Goal: Task Accomplishment & Management: Use online tool/utility

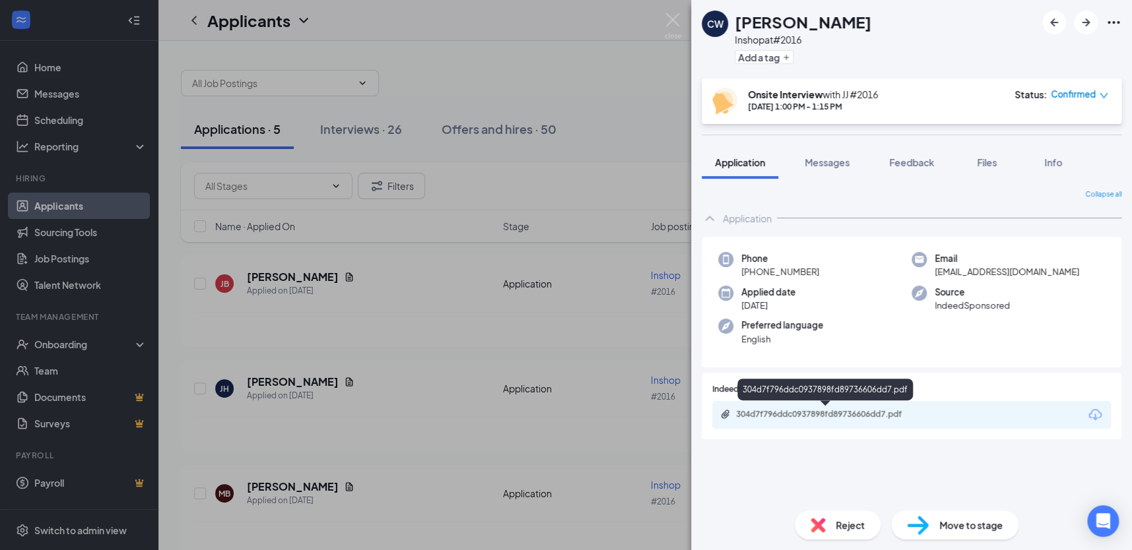
click at [774, 413] on div "304d7f796ddc0937898fd89736606dd7.pdf" at bounding box center [828, 414] width 185 height 11
click at [666, 18] on img at bounding box center [673, 26] width 17 height 26
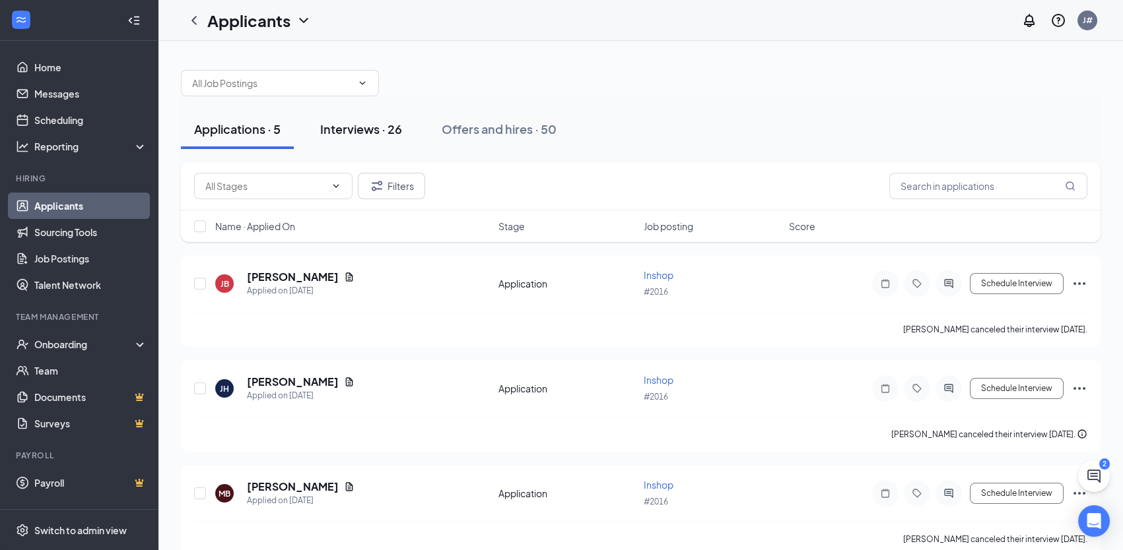
click at [364, 131] on div "Interviews · 26" at bounding box center [361, 129] width 82 height 17
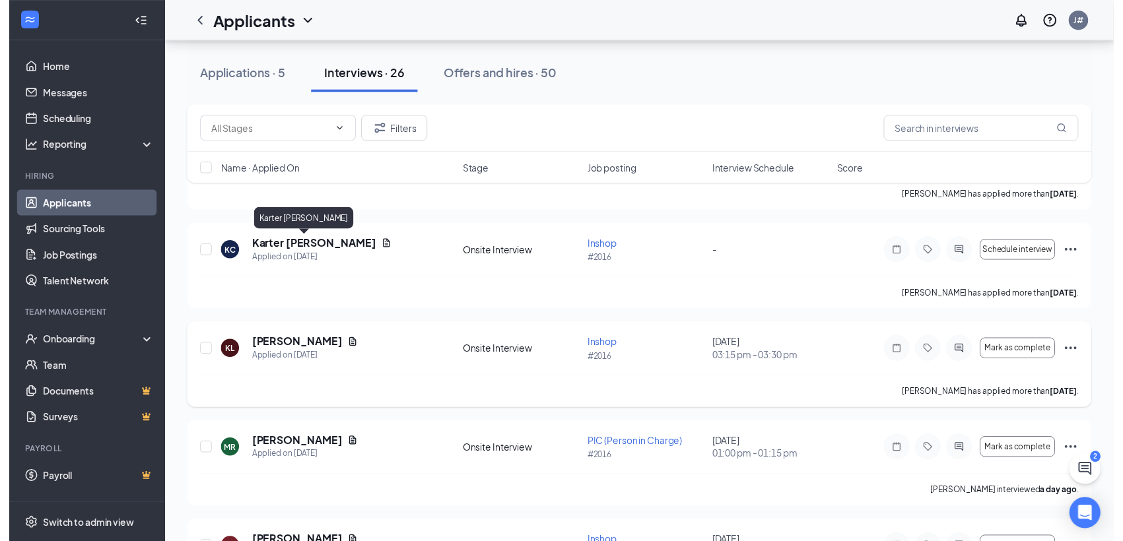
scroll to position [240, 0]
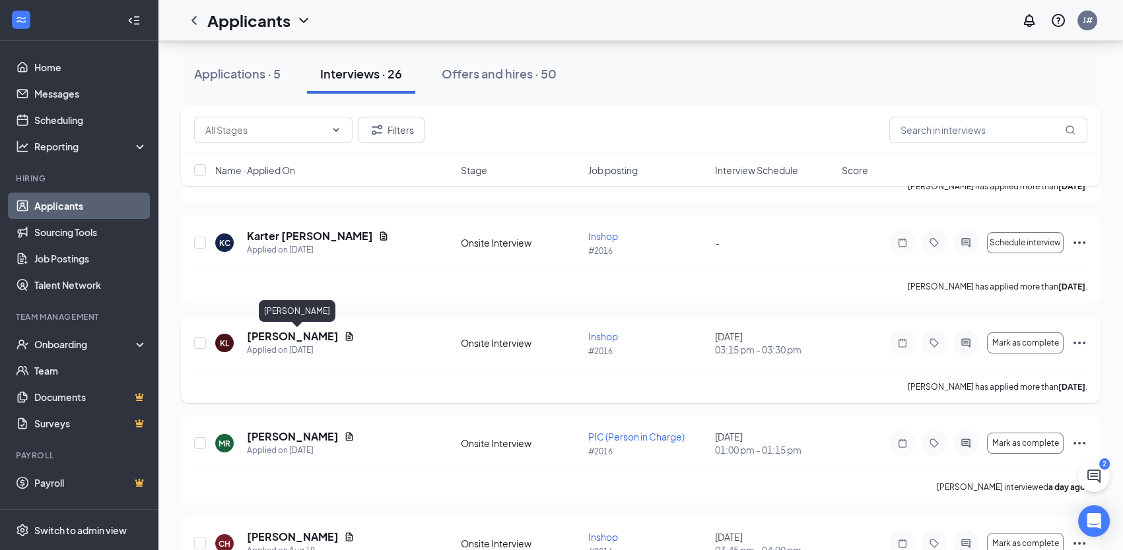
click at [301, 339] on h5 "[PERSON_NAME]" at bounding box center [293, 336] width 92 height 15
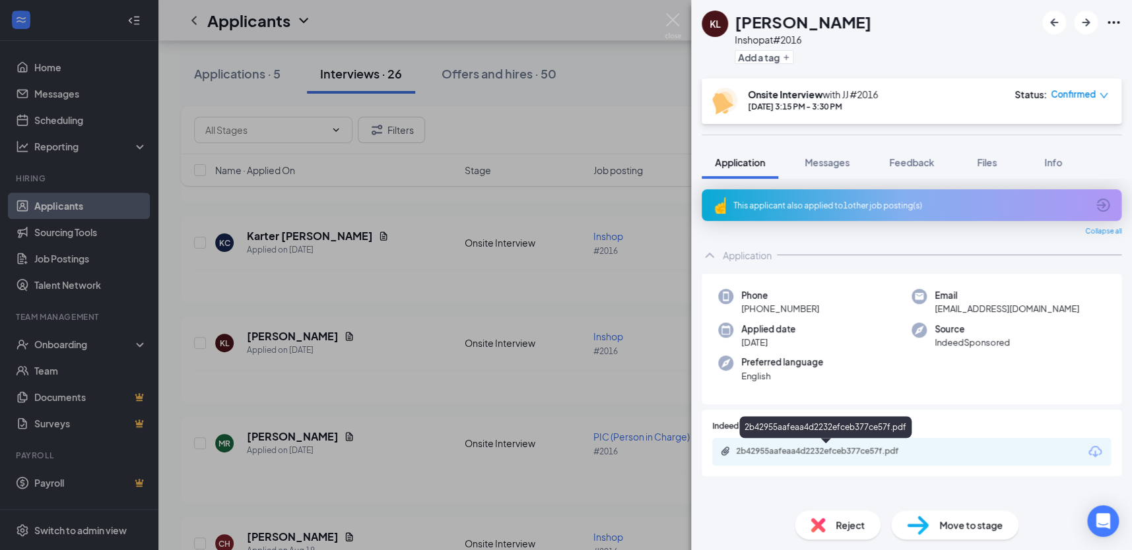
click at [818, 447] on div "2b42955aafeaa4d2232efceb377ce57f.pdf" at bounding box center [828, 451] width 185 height 11
click at [669, 14] on img at bounding box center [673, 26] width 17 height 26
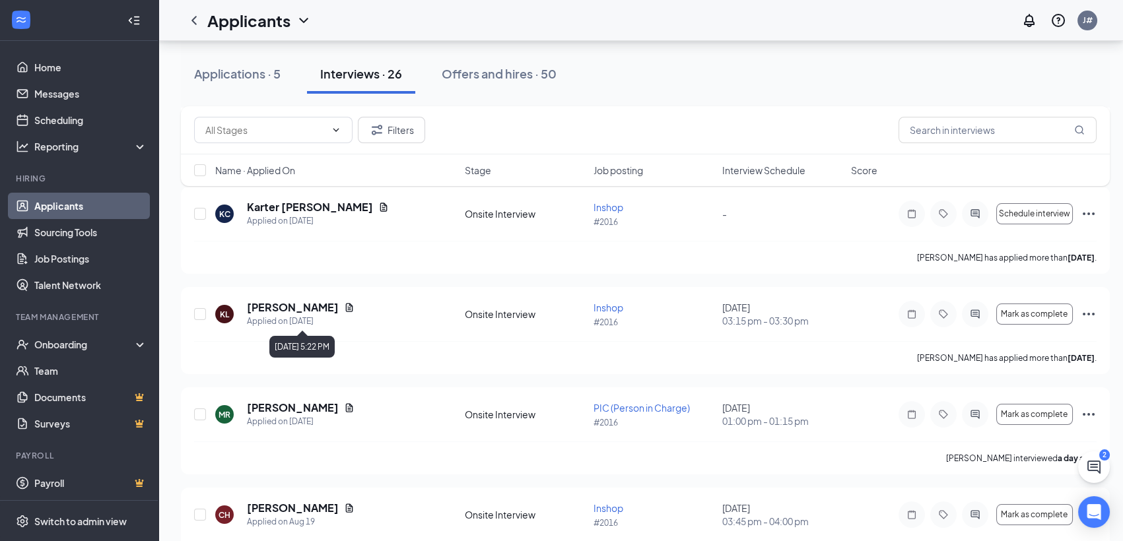
scroll to position [300, 0]
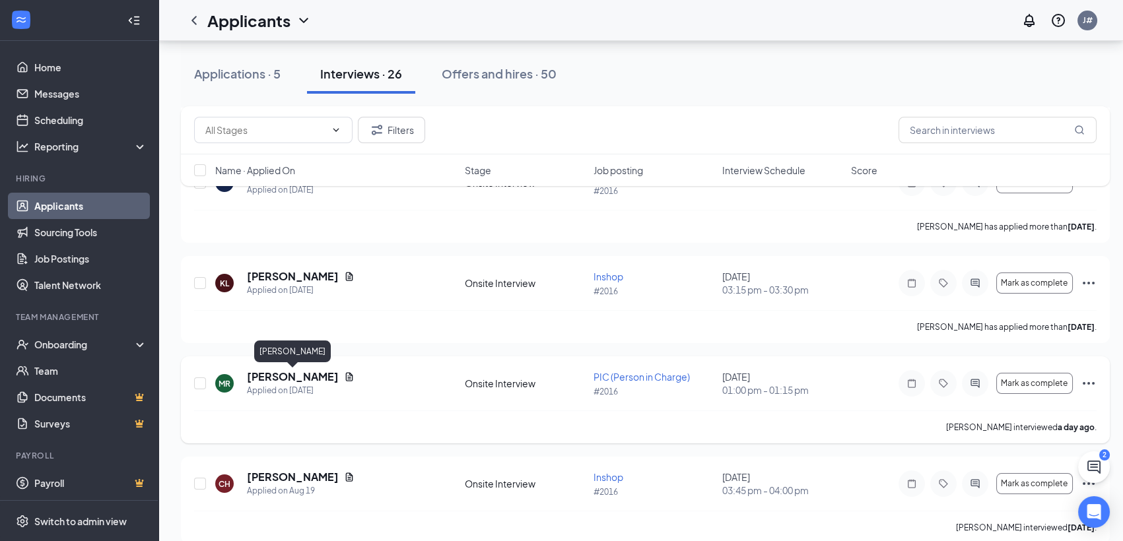
click at [315, 376] on h5 "[PERSON_NAME]" at bounding box center [293, 377] width 92 height 15
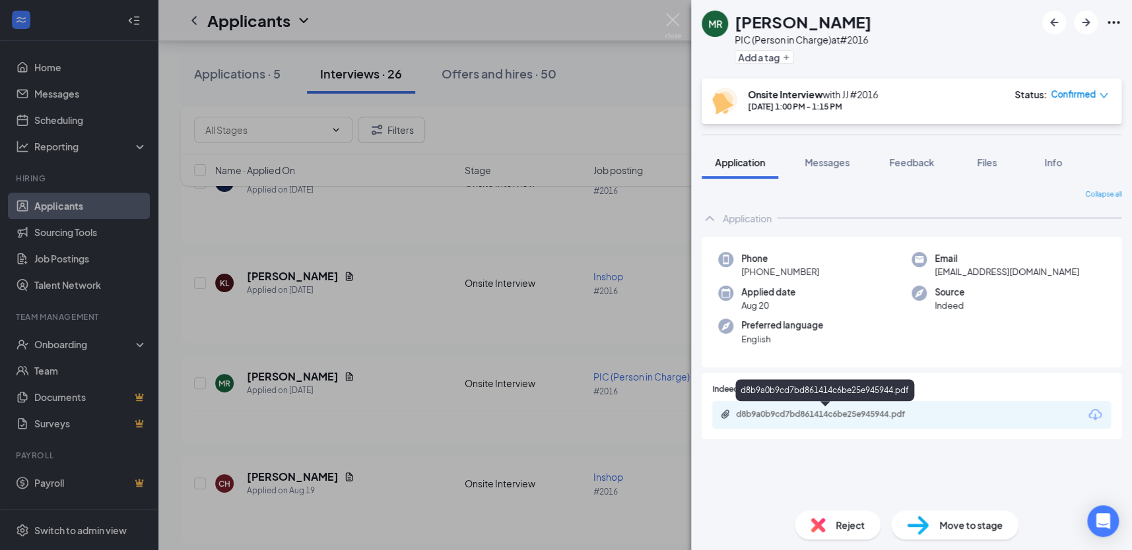
click at [773, 411] on div "d8b9a0b9cd7bd861414c6be25e945944.pdf" at bounding box center [828, 414] width 185 height 11
click at [671, 21] on img at bounding box center [673, 26] width 17 height 26
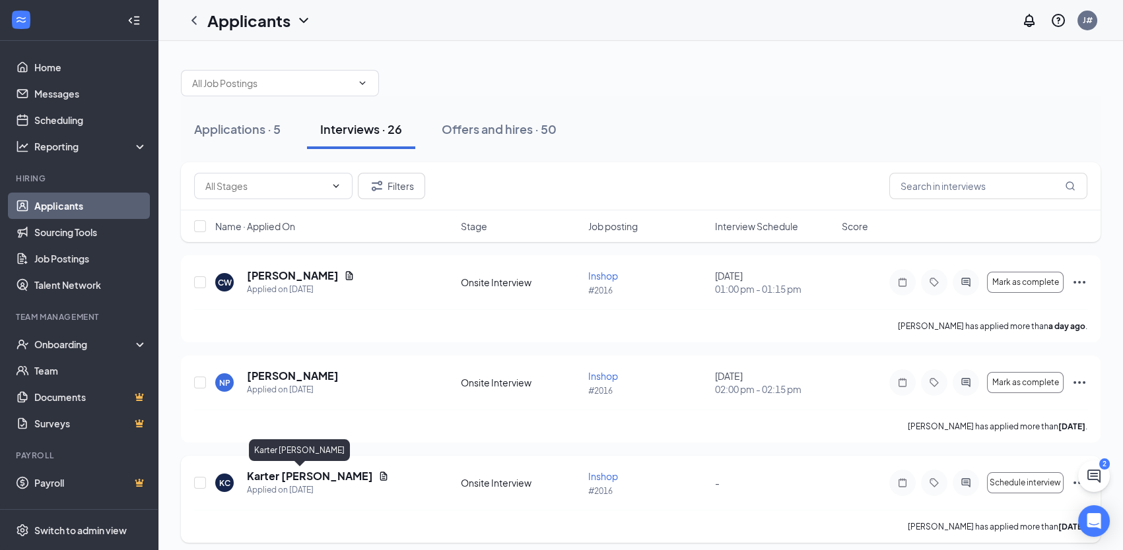
click at [294, 477] on h5 "Karter [PERSON_NAME]" at bounding box center [310, 476] width 126 height 15
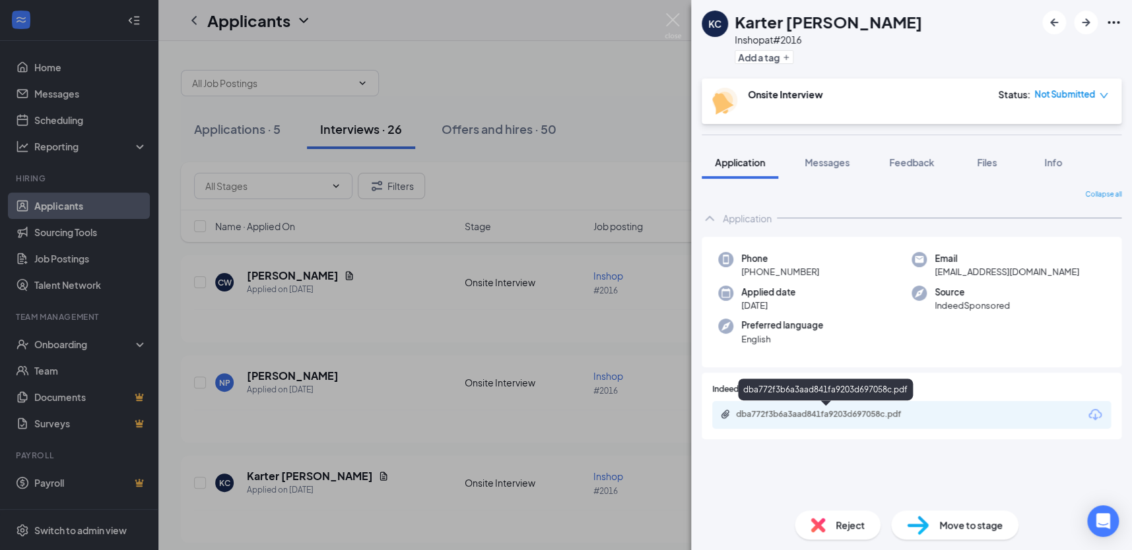
click at [764, 414] on div "dba772f3b6a3aad841fa9203d697058c.pdf" at bounding box center [828, 414] width 185 height 11
drag, startPoint x: 666, startPoint y: 19, endPoint x: 613, endPoint y: 226, distance: 213.9
click at [666, 19] on img at bounding box center [673, 26] width 17 height 26
